Goal: Information Seeking & Learning: Learn about a topic

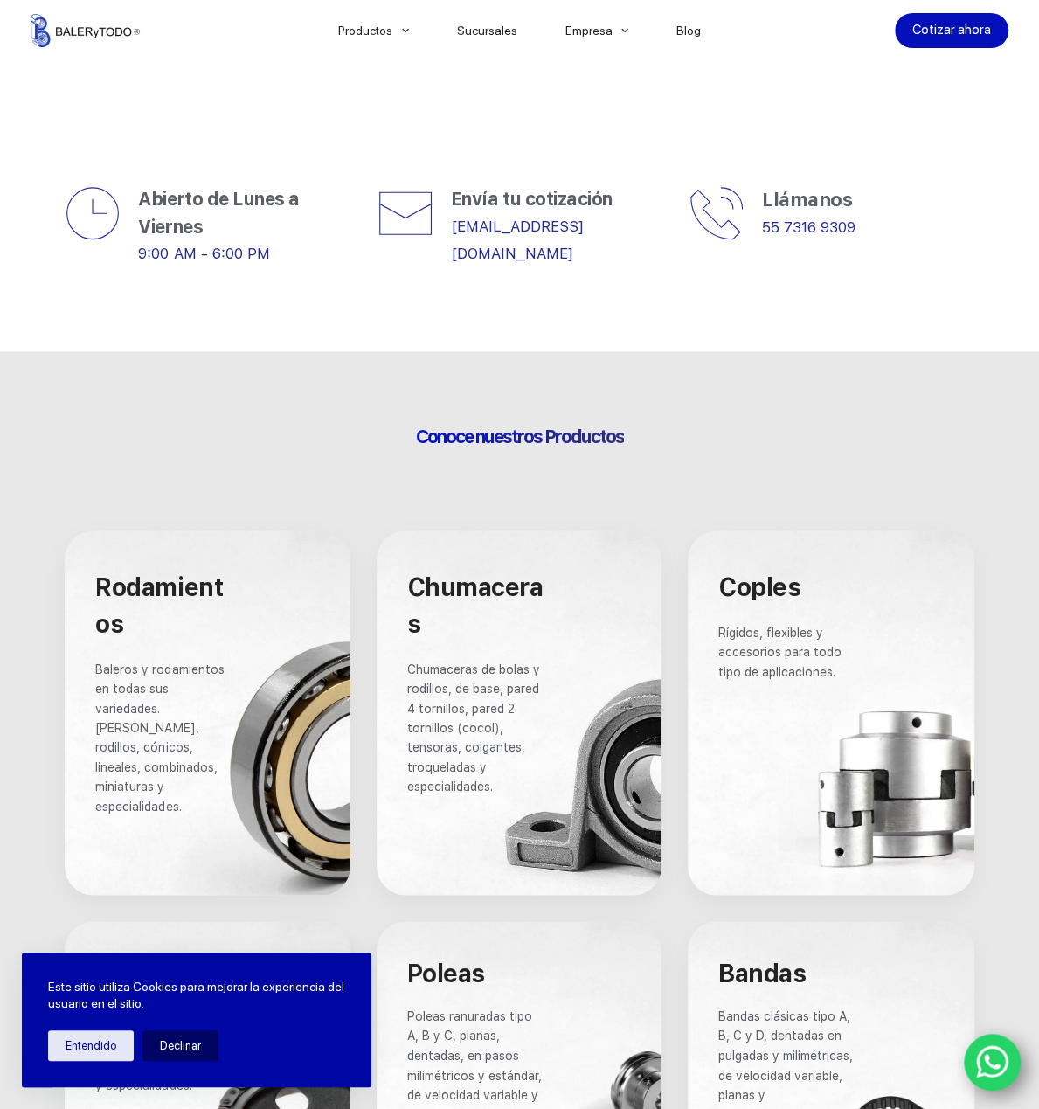
scroll to position [961, 0]
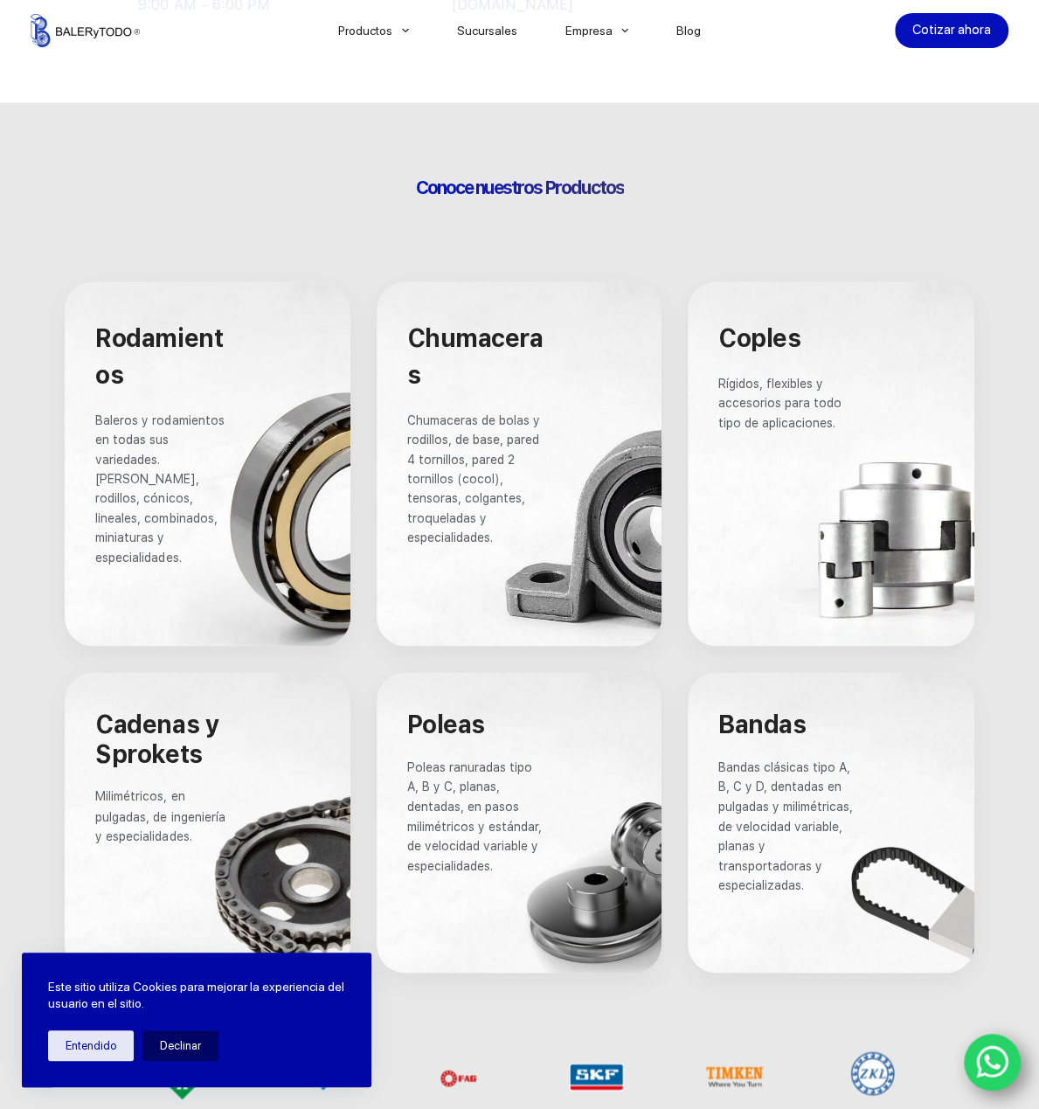
click at [163, 511] on span "Baleros y rodamientos en todas sus variedades. [PERSON_NAME], rodillos, cónicos…" at bounding box center [161, 488] width 132 height 151
click at [204, 523] on p "Baleros y rodamientos en todas sus variedades. [PERSON_NAME], rodillos, cónicos…" at bounding box center [160, 489] width 130 height 156
click at [204, 522] on p "Baleros y rodamientos en todas sus variedades. [PERSON_NAME], rodillos, cónicos…" at bounding box center [160, 489] width 130 height 156
click at [202, 519] on p "Baleros y rodamientos en todas sus variedades. [PERSON_NAME], rodillos, cónicos…" at bounding box center [160, 489] width 130 height 156
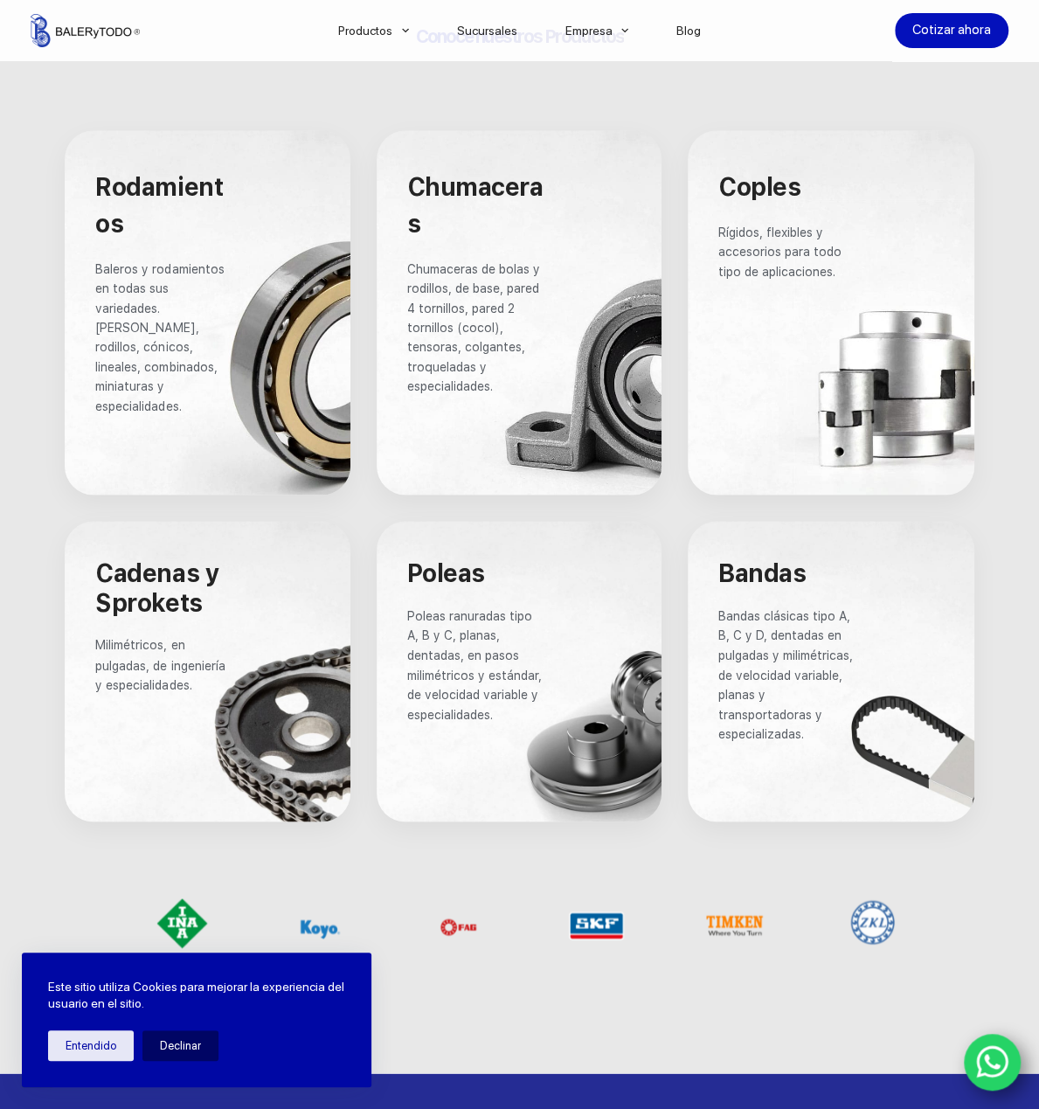
scroll to position [1135, 0]
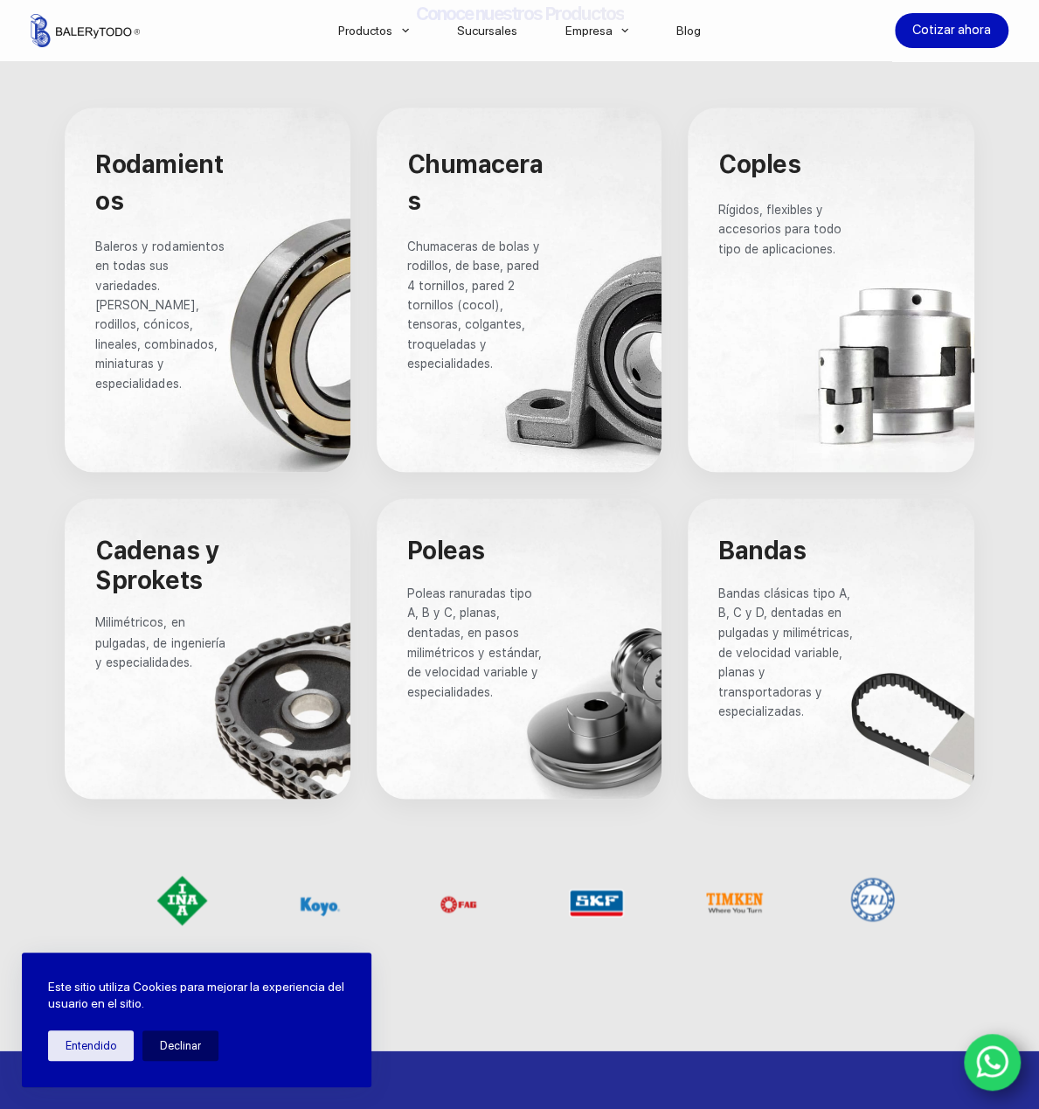
click at [217, 267] on p "Baleros y rodamientos en todas sus variedades. [PERSON_NAME], rodillos, cónicos…" at bounding box center [160, 315] width 130 height 156
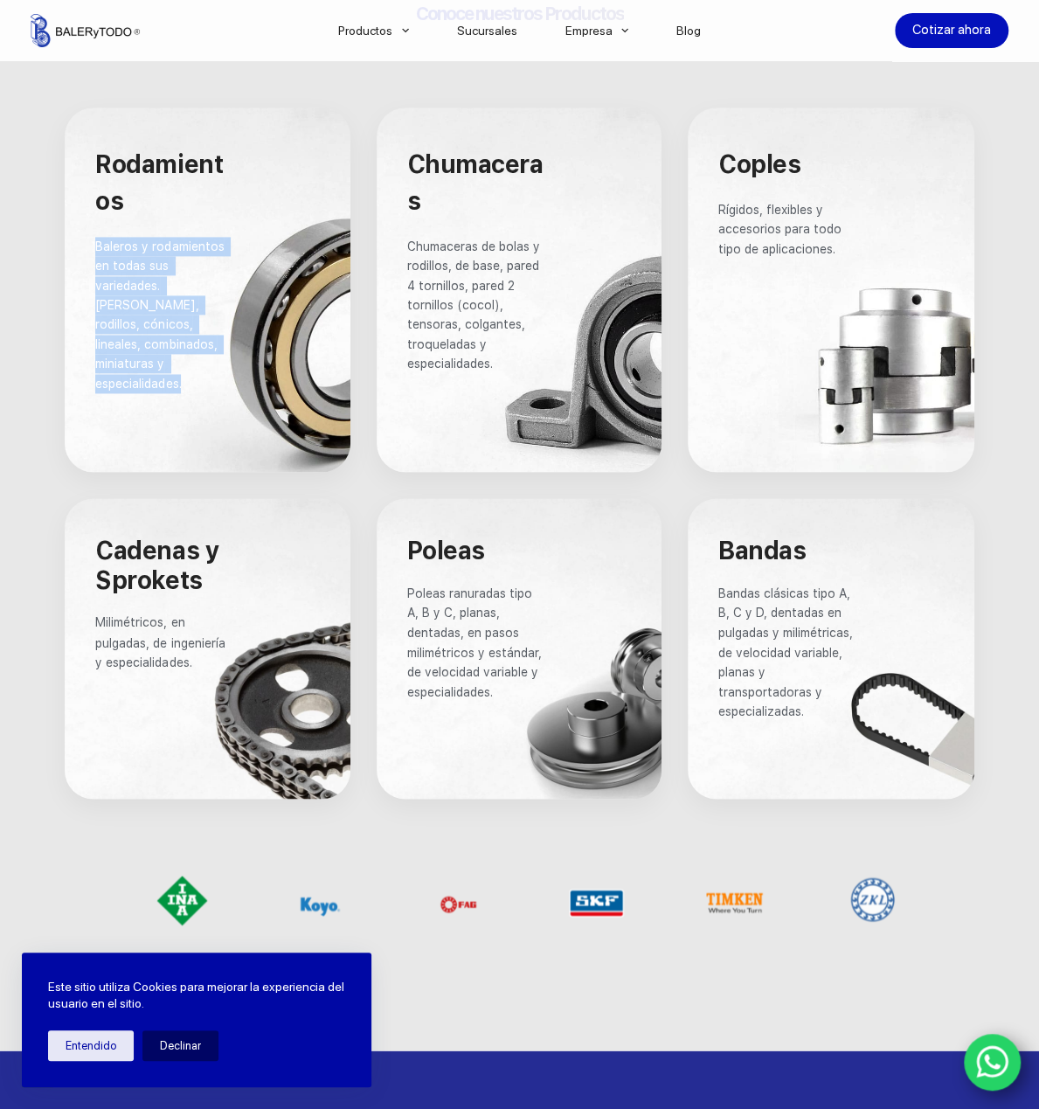
click at [217, 267] on p "Baleros y rodamientos en todas sus variedades. [PERSON_NAME], rodillos, cónicos…" at bounding box center [160, 315] width 130 height 156
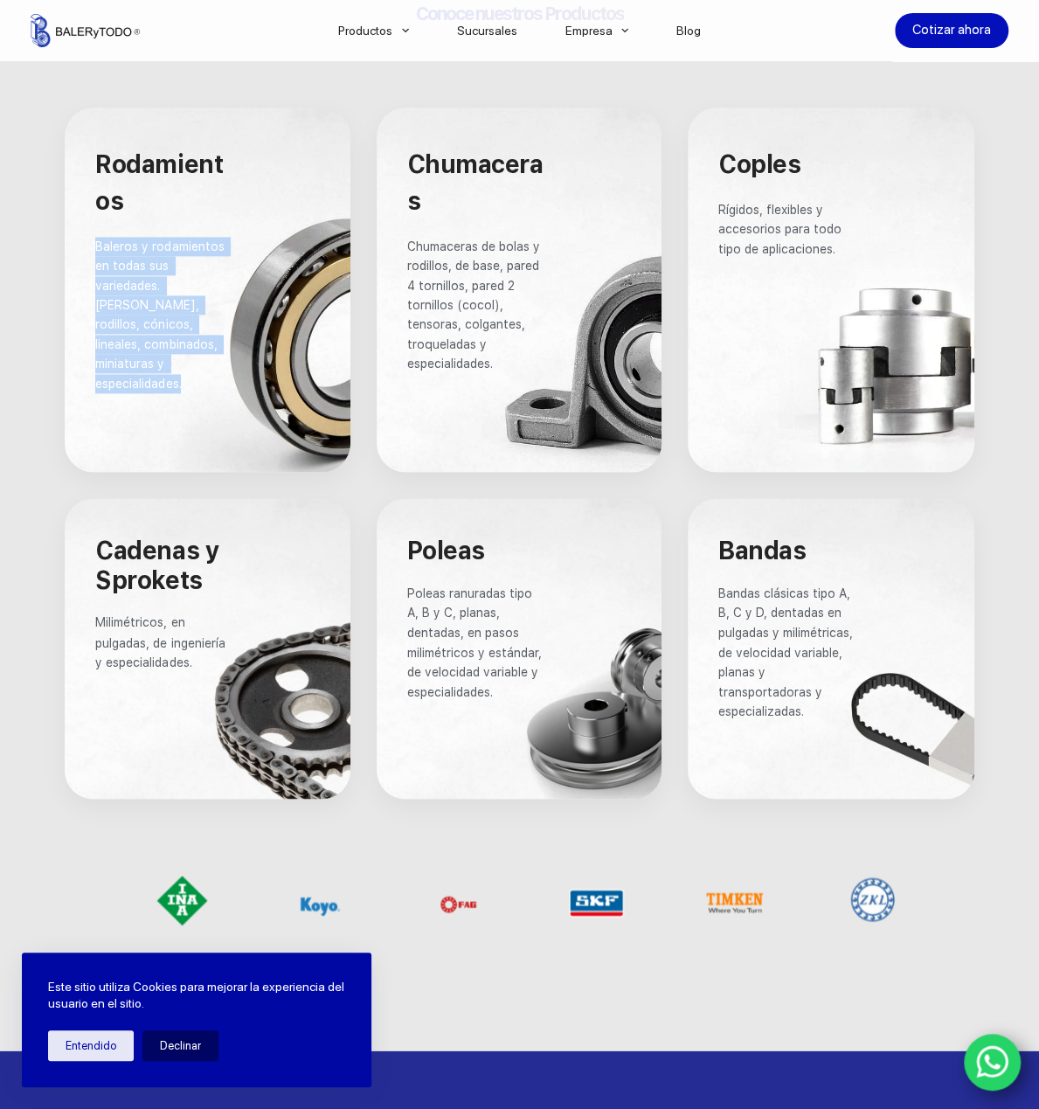
click at [213, 267] on p "Baleros y rodamientos en todas sus variedades. [PERSON_NAME], rodillos, cónicos…" at bounding box center [160, 315] width 130 height 156
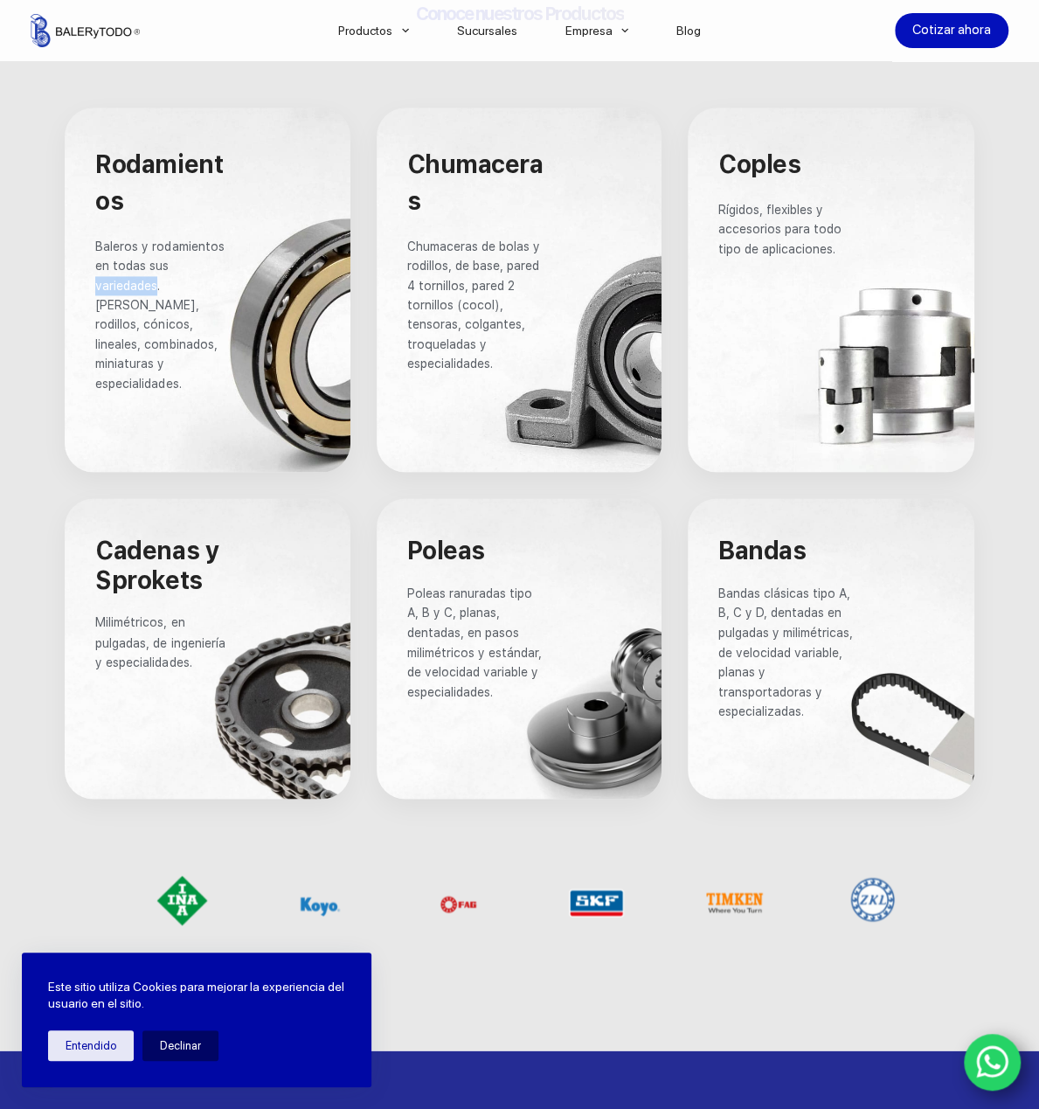
click at [213, 267] on p "Baleros y rodamientos en todas sus variedades. [PERSON_NAME], rodillos, cónicos…" at bounding box center [160, 315] width 130 height 156
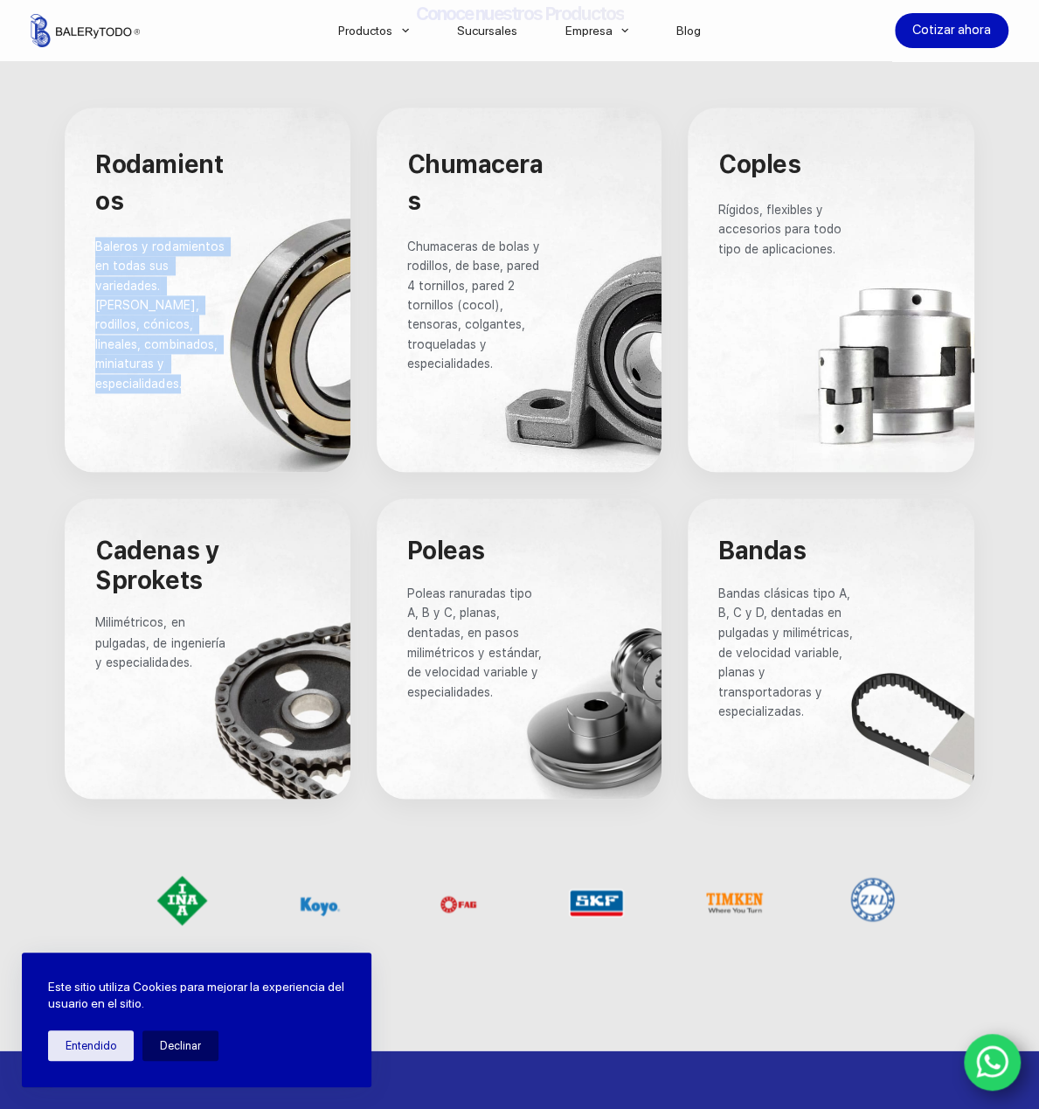
click at [213, 267] on p "Baleros y rodamientos en todas sus variedades. [PERSON_NAME], rodillos, cónicos…" at bounding box center [160, 315] width 130 height 156
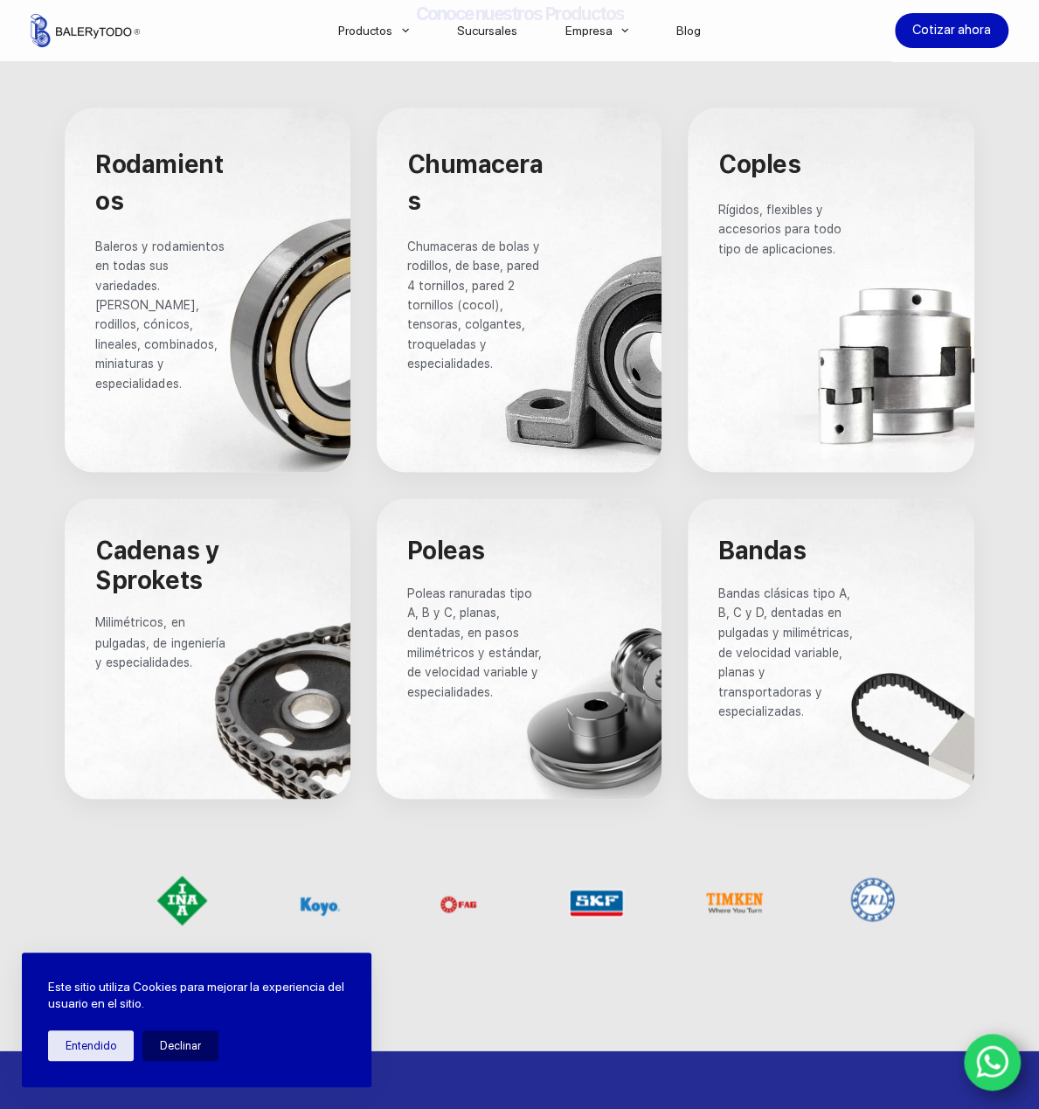
click at [266, 309] on div at bounding box center [207, 289] width 285 height 364
click at [269, 309] on div at bounding box center [207, 289] width 285 height 364
click at [209, 225] on div at bounding box center [207, 289] width 285 height 364
click at [205, 225] on div at bounding box center [207, 289] width 285 height 364
click at [206, 224] on div at bounding box center [207, 289] width 285 height 364
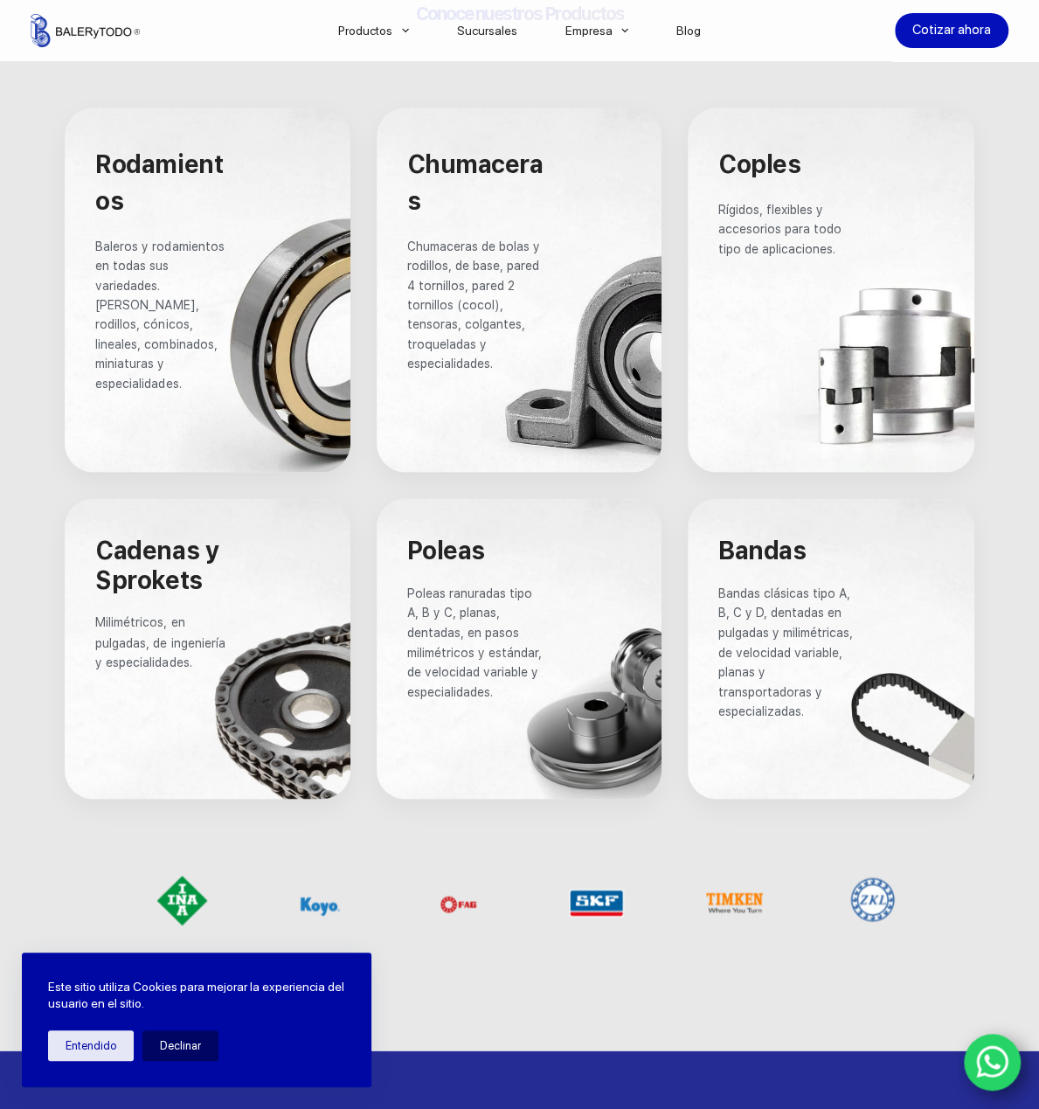
click at [209, 218] on div at bounding box center [207, 289] width 285 height 364
click at [156, 162] on span "Rodamientos" at bounding box center [159, 182] width 128 height 66
click at [156, 163] on span "Rodamientos" at bounding box center [159, 182] width 128 height 66
click at [156, 164] on span "Rodamientos" at bounding box center [159, 182] width 128 height 66
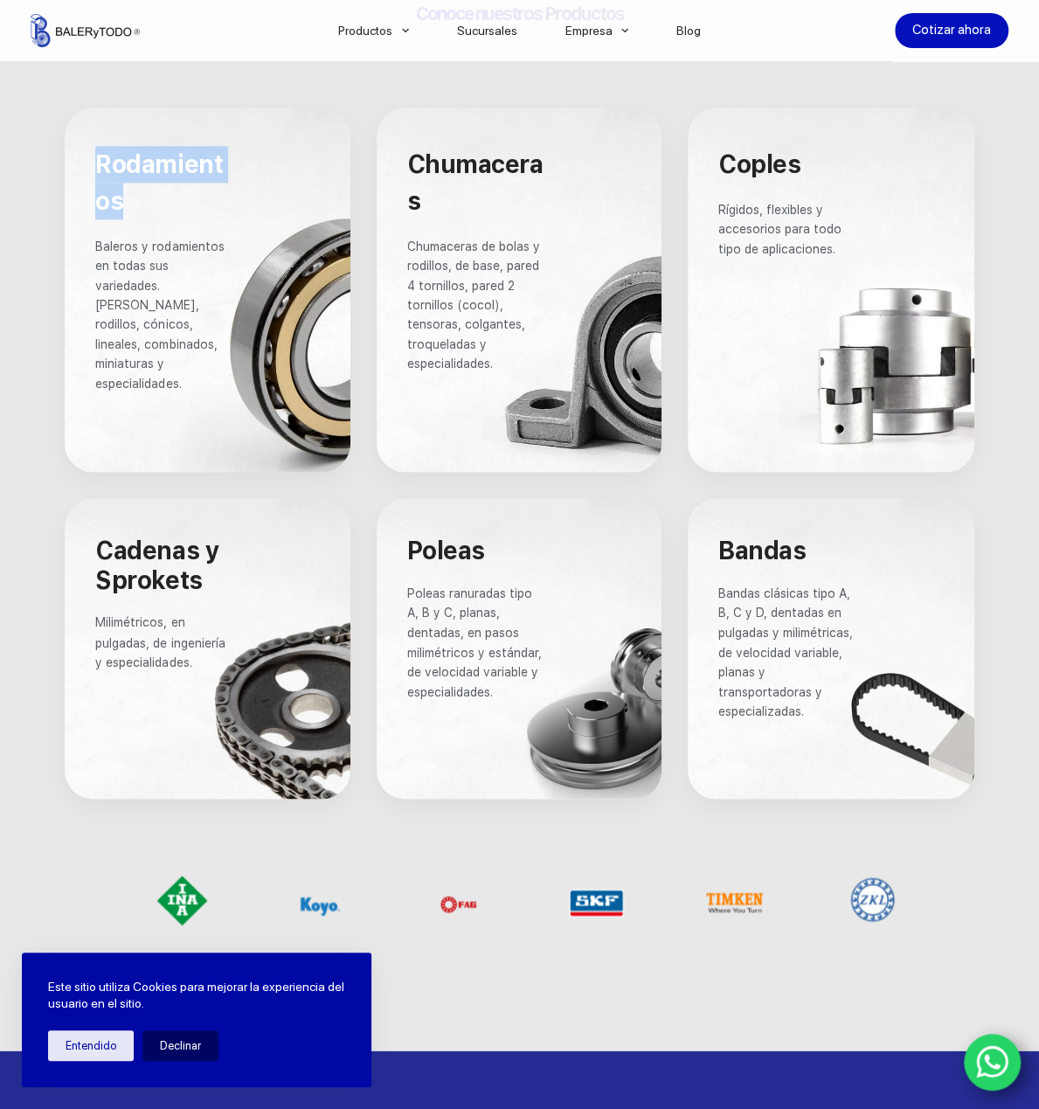
click at [156, 165] on span "Rodamientos" at bounding box center [159, 182] width 128 height 66
click at [199, 402] on div at bounding box center [207, 289] width 285 height 364
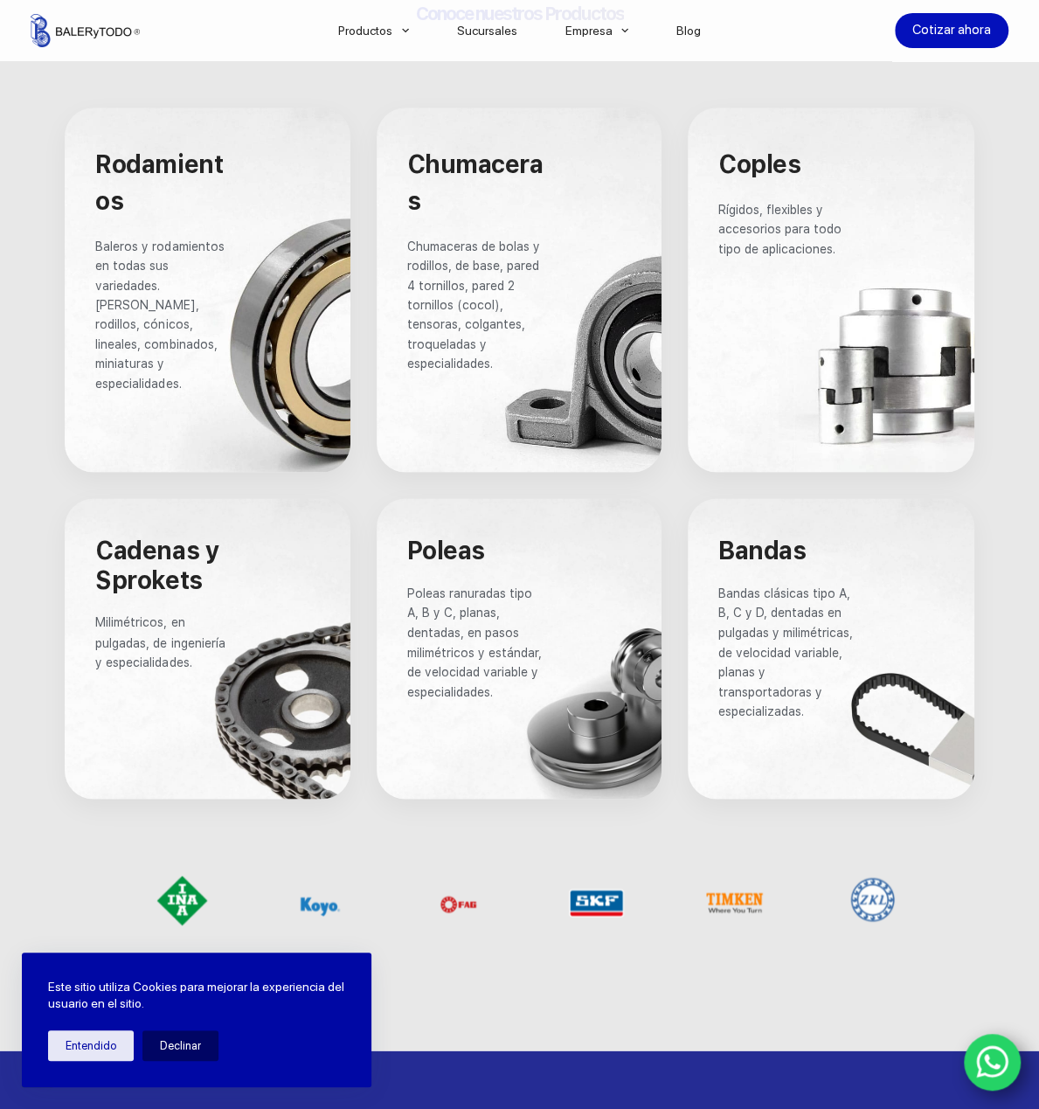
click at [199, 402] on div at bounding box center [207, 289] width 285 height 364
click at [199, 404] on div at bounding box center [207, 289] width 285 height 364
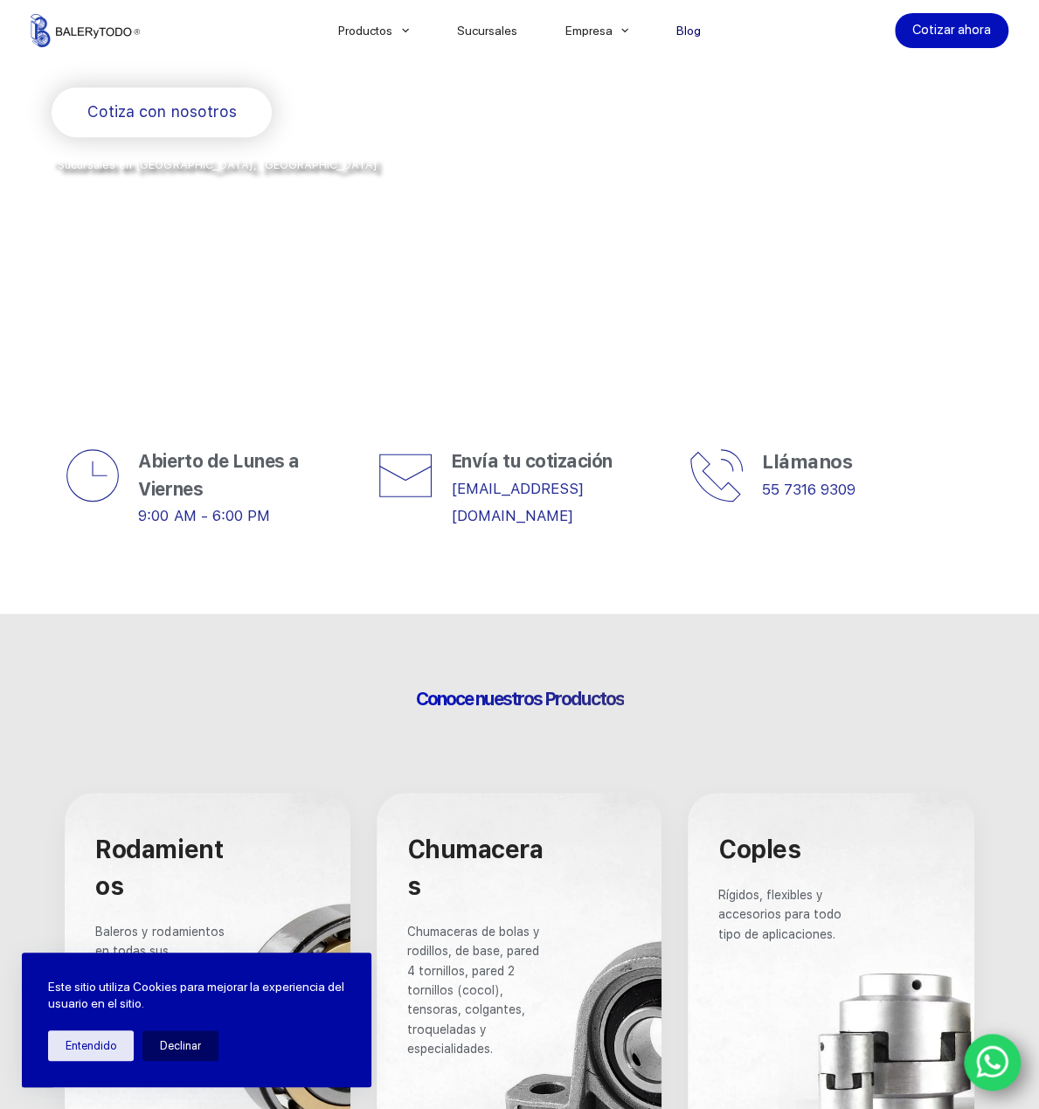
scroll to position [175, 0]
